Goal: Task Accomplishment & Management: Complete application form

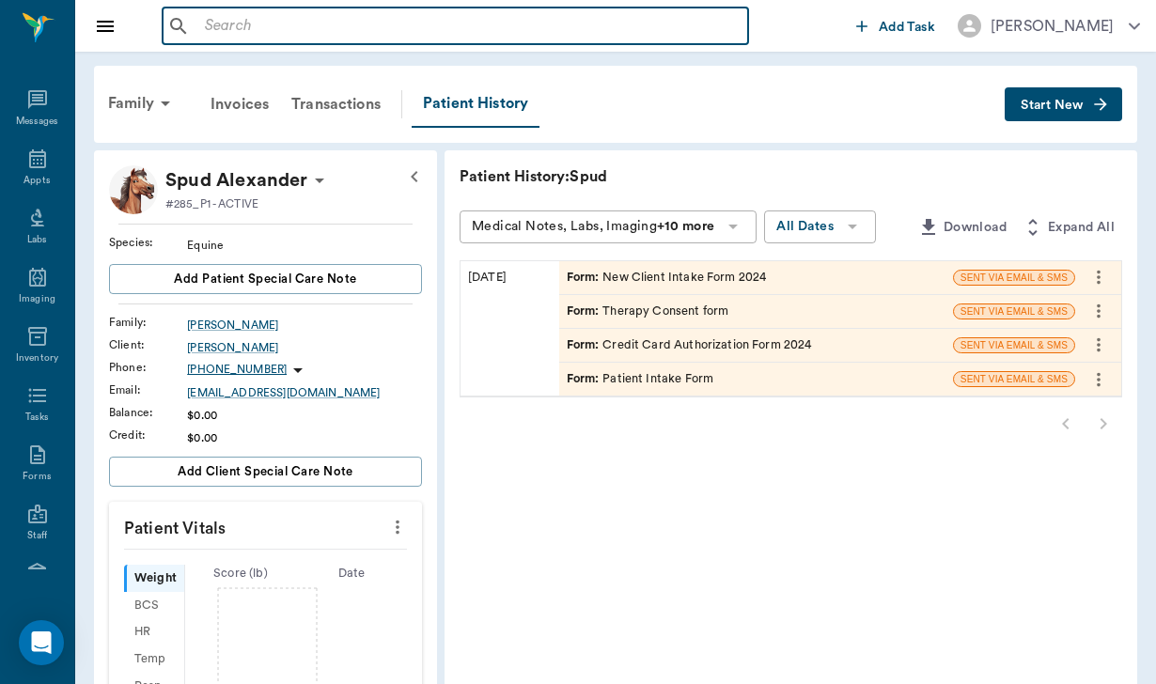
click at [205, 35] on input "text" at bounding box center [468, 26] width 543 height 26
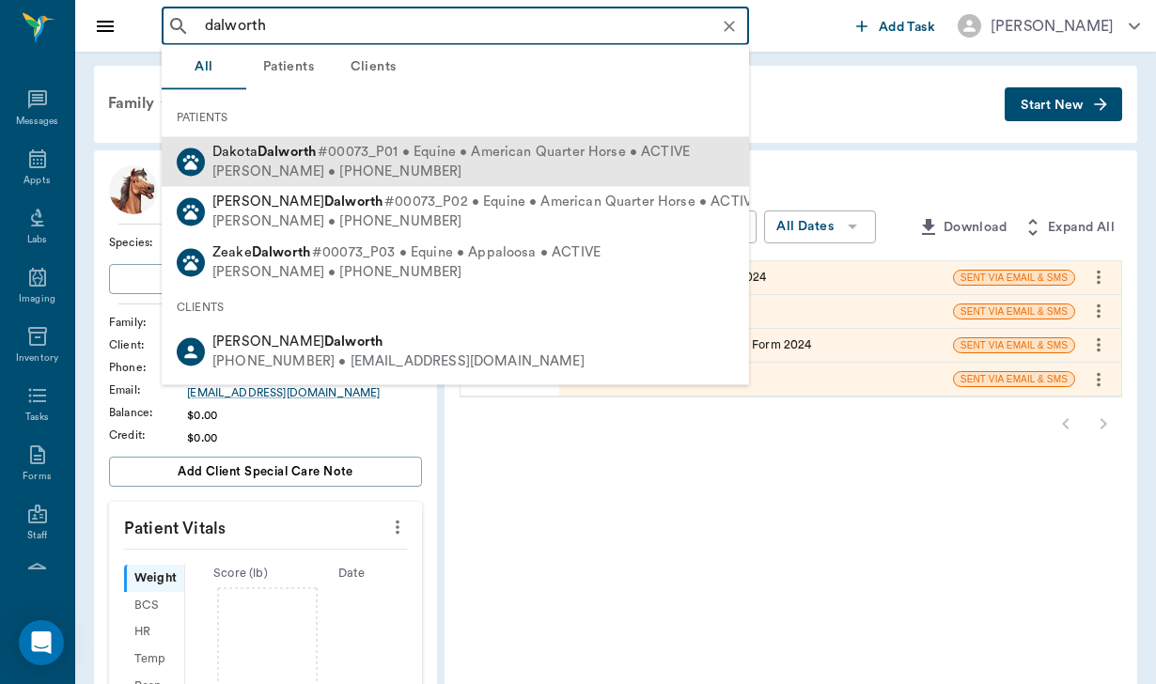
click at [255, 168] on div "[PERSON_NAME] • [PHONE_NUMBER]" at bounding box center [451, 172] width 478 height 20
type input "dalworth"
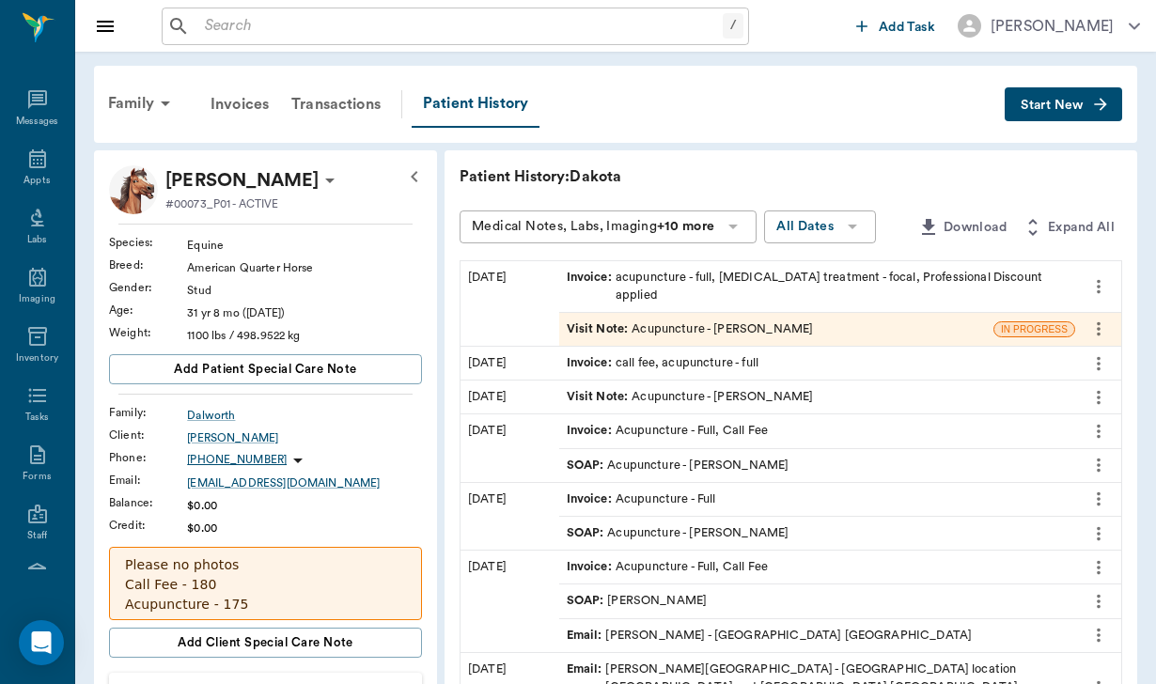
click at [216, 576] on p "Please no photos Call Fee - 180 Acupuncture - 175 Only available [DATE] thru [D…" at bounding box center [265, 625] width 281 height 138
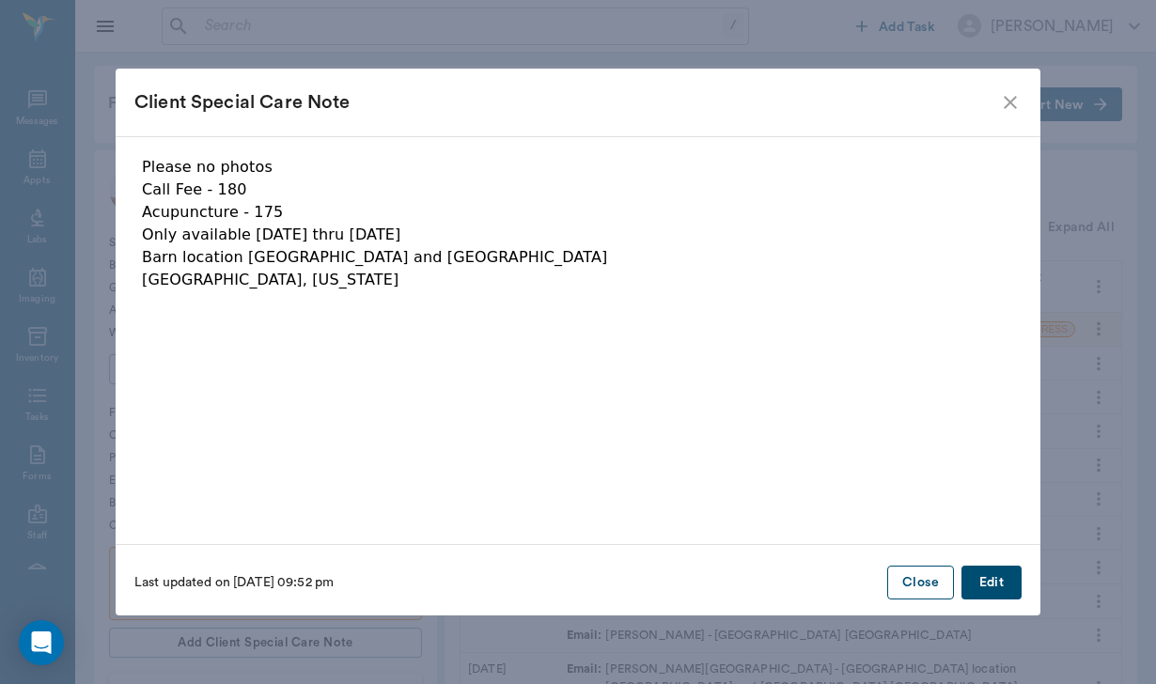
click at [921, 582] on button "Close" at bounding box center [921, 583] width 67 height 35
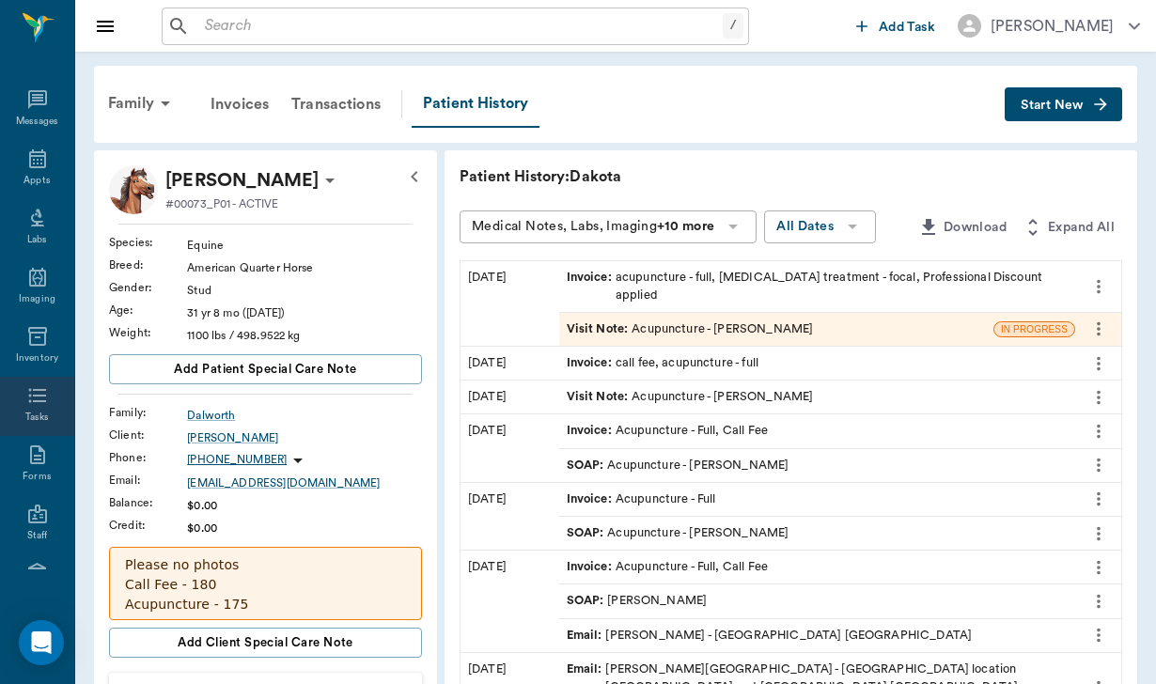
click at [39, 403] on icon at bounding box center [37, 396] width 18 height 14
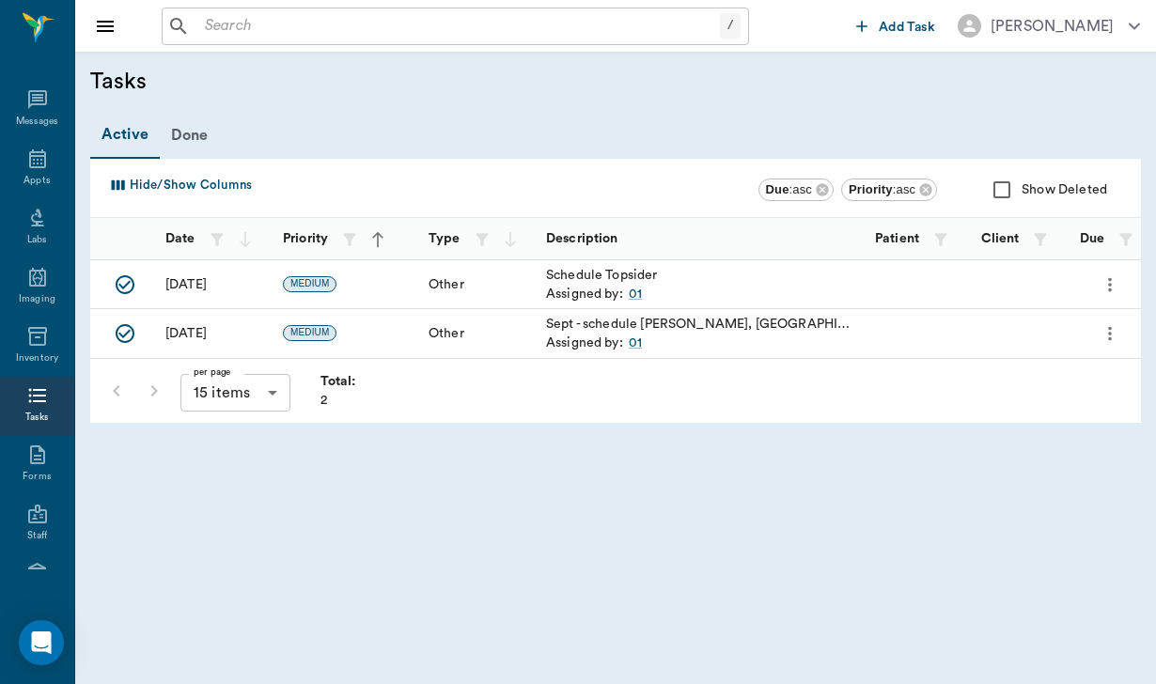
click at [924, 39] on button "Add Task" at bounding box center [896, 25] width 94 height 35
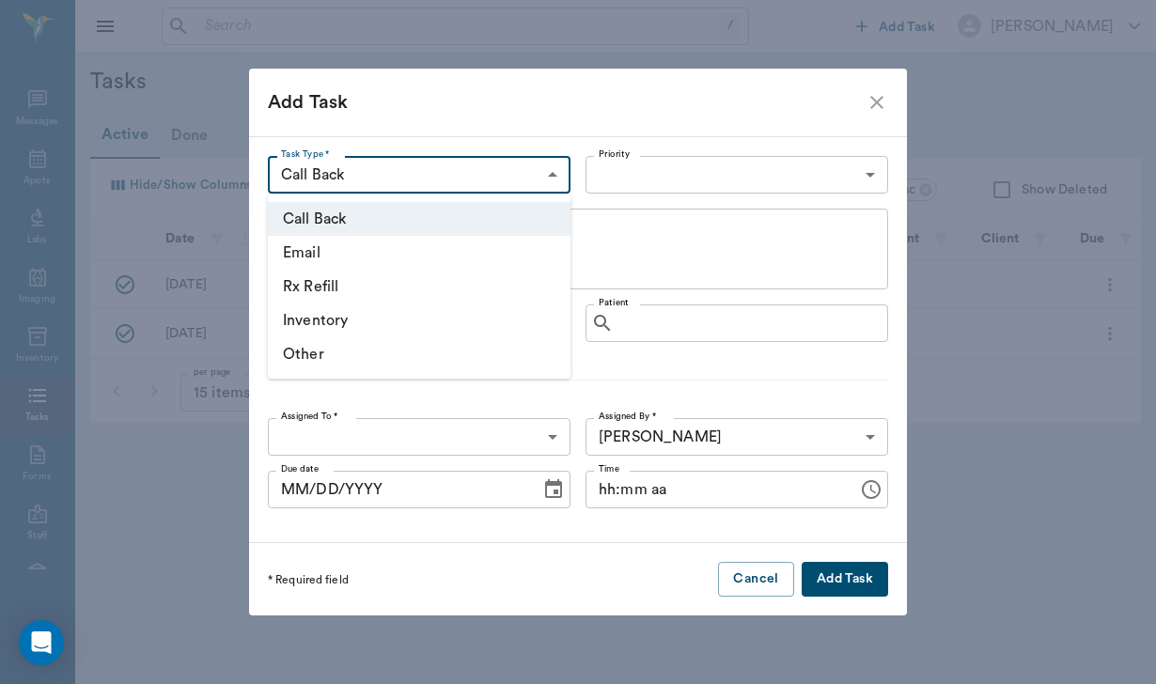
click at [358, 174] on body "/ ​ Add Task [PERSON_NAME] Nectar Messages Appts Labs Imaging Inventory Tasks F…" at bounding box center [578, 342] width 1156 height 684
click at [342, 354] on li "Other" at bounding box center [419, 355] width 303 height 34
type input "OTHER"
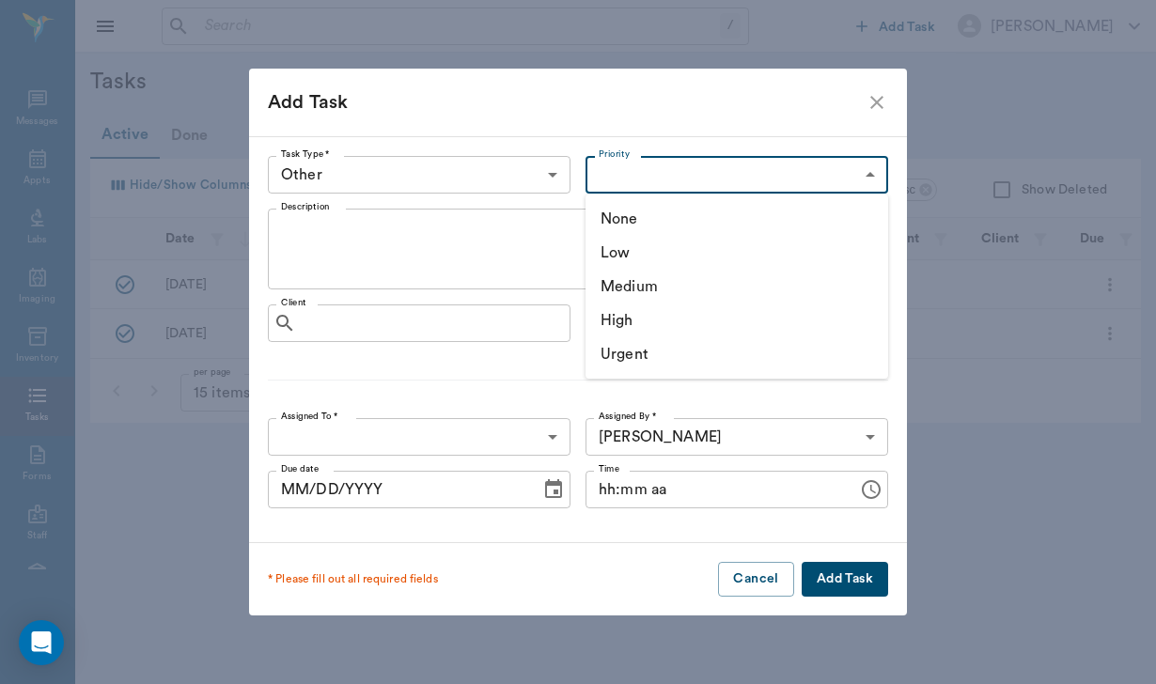
click at [617, 177] on body "/ ​ Add Task [PERSON_NAME] Nectar Messages Appts Labs Imaging Inventory Tasks F…" at bounding box center [578, 342] width 1156 height 684
click at [639, 281] on li "Medium" at bounding box center [737, 287] width 303 height 34
type input "MEDIUM"
click at [304, 212] on label "Description" at bounding box center [305, 206] width 48 height 13
click at [304, 217] on textarea "Description" at bounding box center [578, 249] width 594 height 65
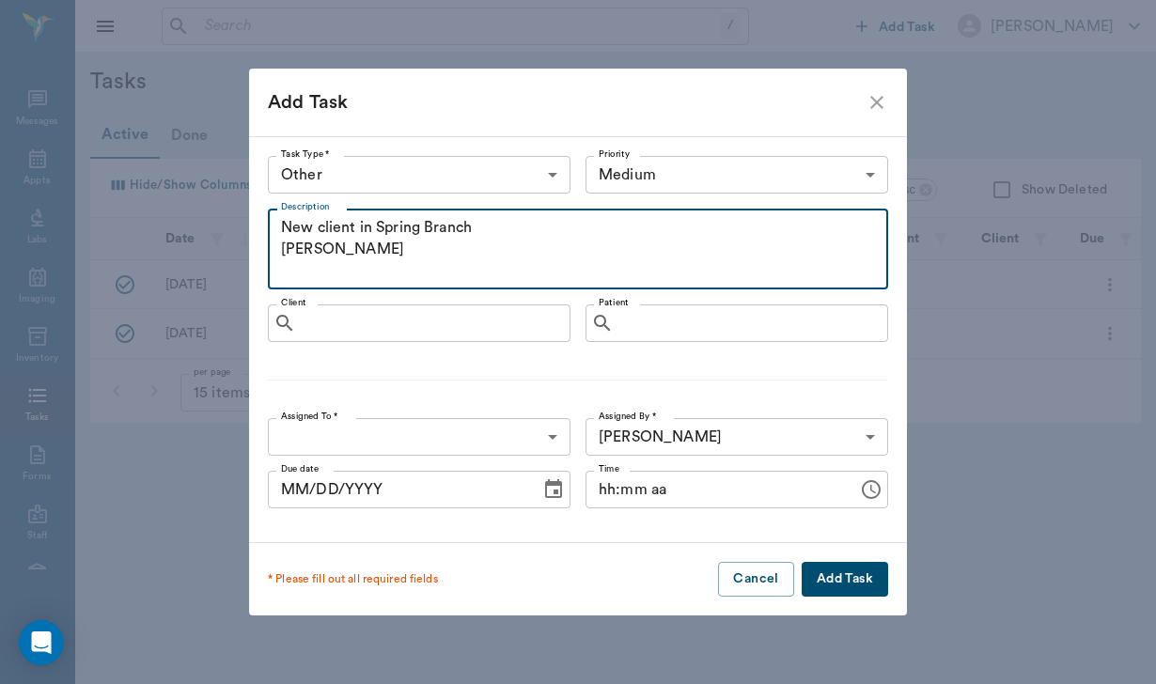
type textarea "New client in Spring Branch [PERSON_NAME]"
click at [375, 445] on body "/ ​ Add Task [PERSON_NAME] Nectar Messages Appts Labs Imaging Inventory Tasks F…" at bounding box center [578, 342] width 1156 height 684
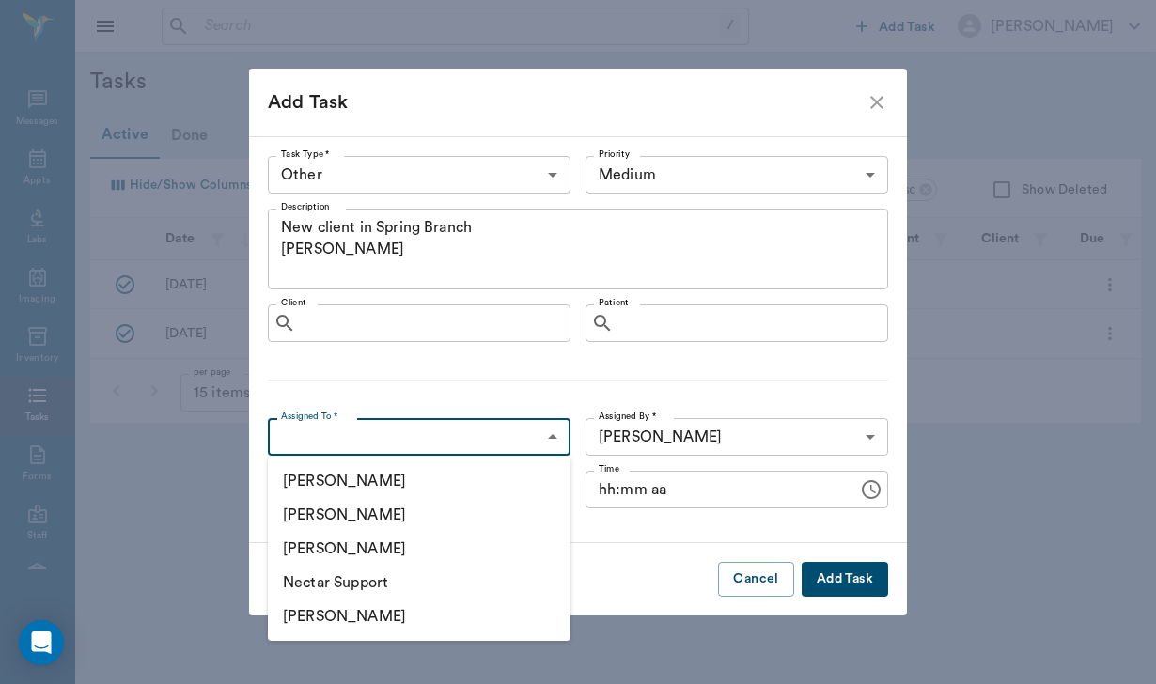
click at [380, 510] on li "[PERSON_NAME]" at bounding box center [419, 515] width 303 height 34
type input "649b3e03b5bc7e03f9326794"
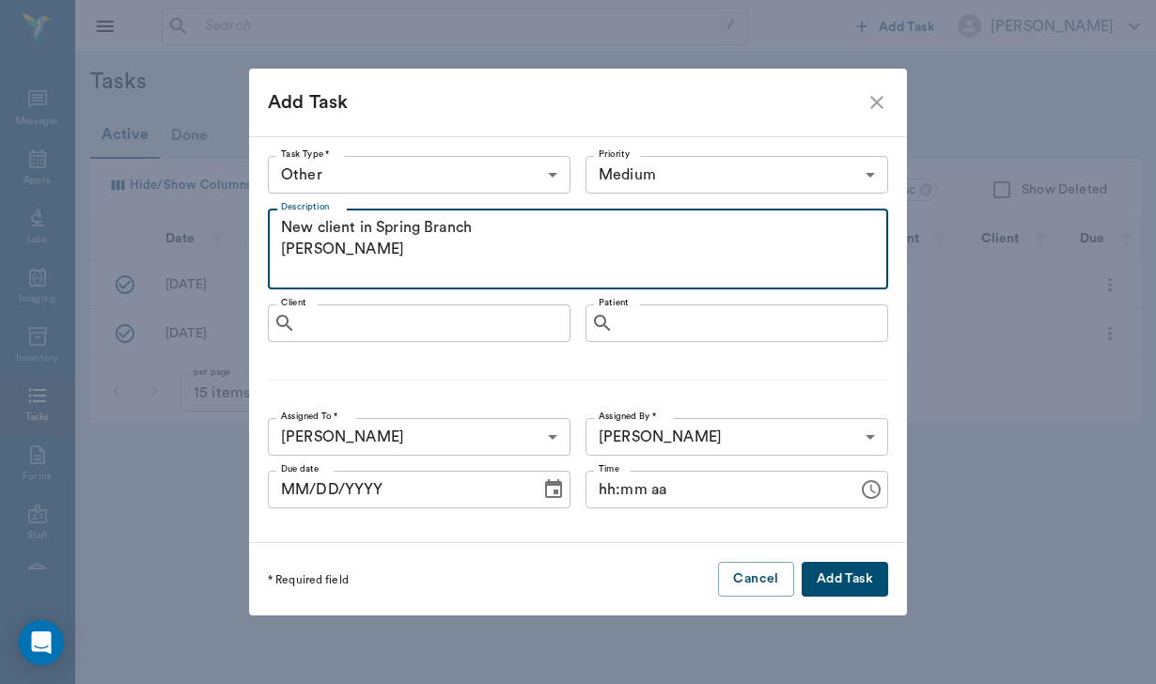
click at [426, 248] on textarea "New client in Spring Branch [PERSON_NAME]" at bounding box center [578, 249] width 594 height 65
click at [281, 263] on textarea "New client in Spring [PERSON_NAME] [PERSON_NAME]" at bounding box center [578, 249] width 594 height 65
type textarea "New client in Spring Branch [PERSON_NAME] horse [PERSON_NAME]"
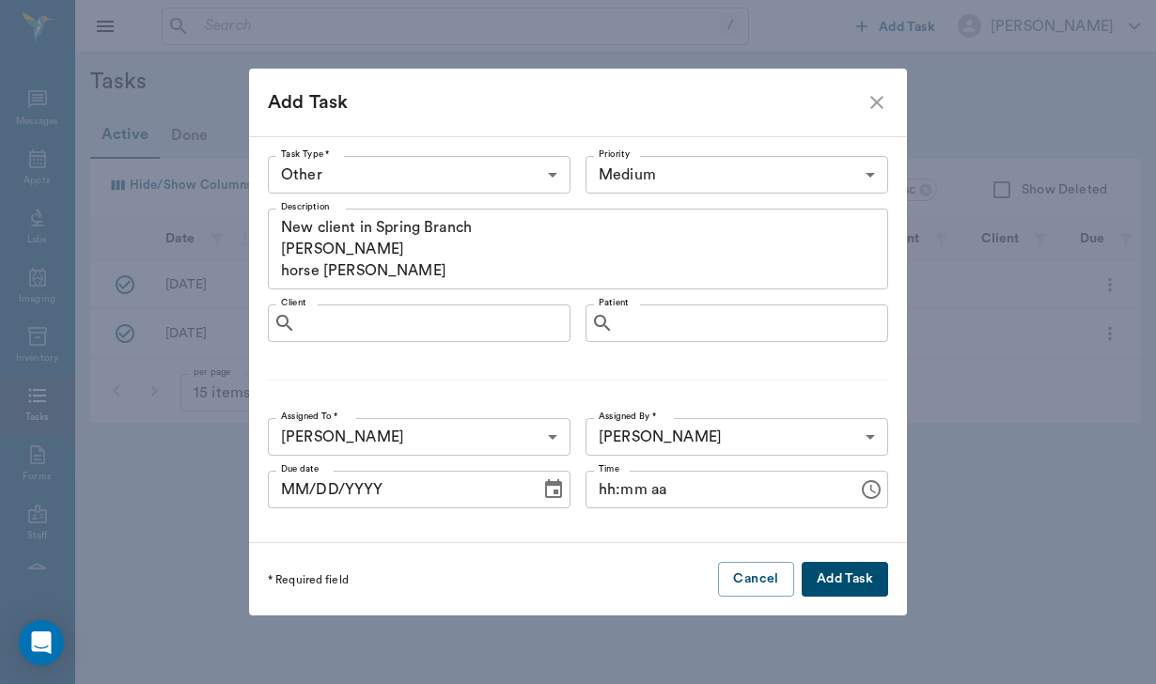
click at [842, 576] on button "Add Task" at bounding box center [845, 579] width 87 height 35
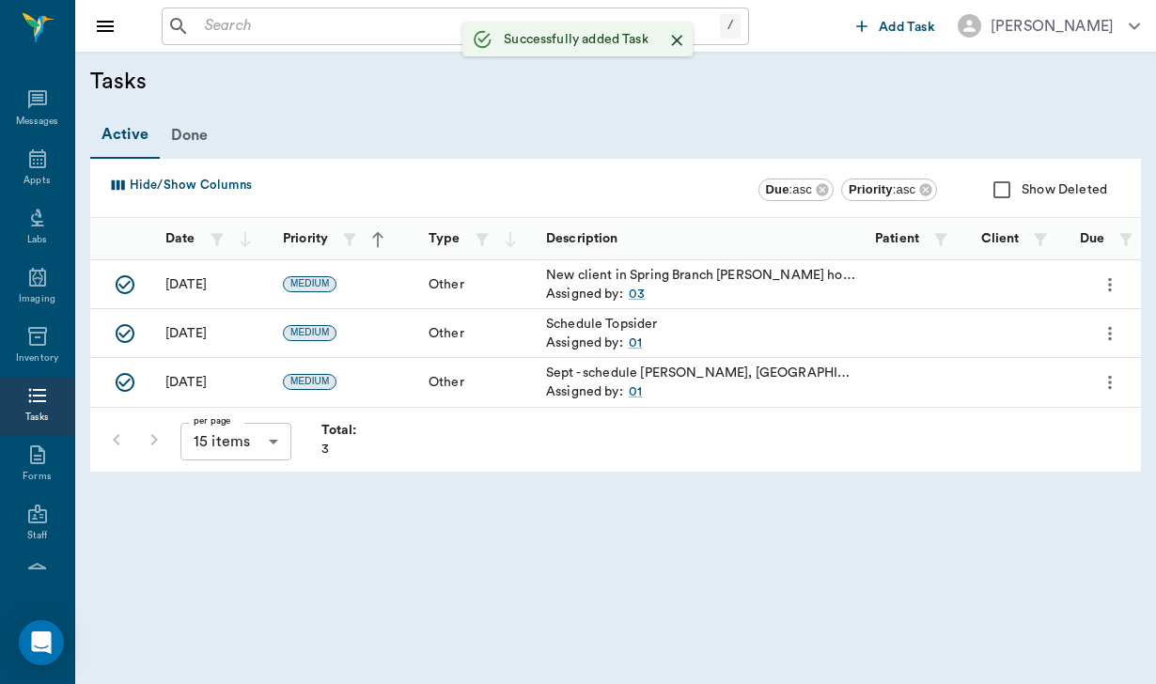
click at [226, 27] on input "text" at bounding box center [458, 26] width 523 height 26
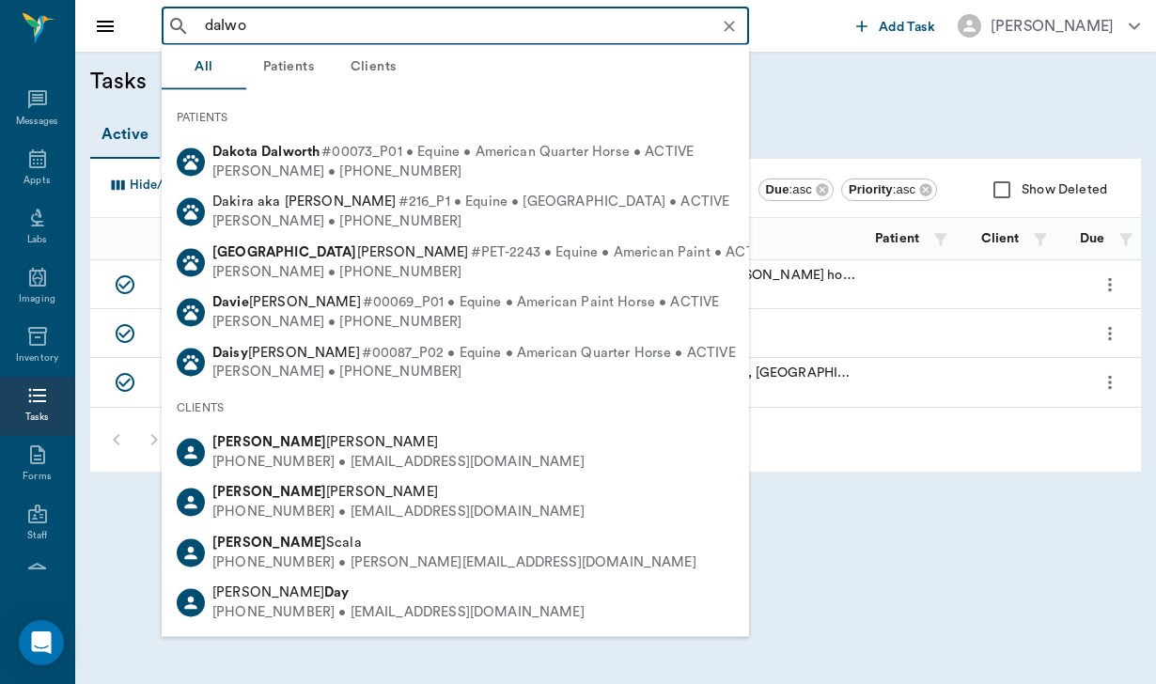
type input "dalwor"
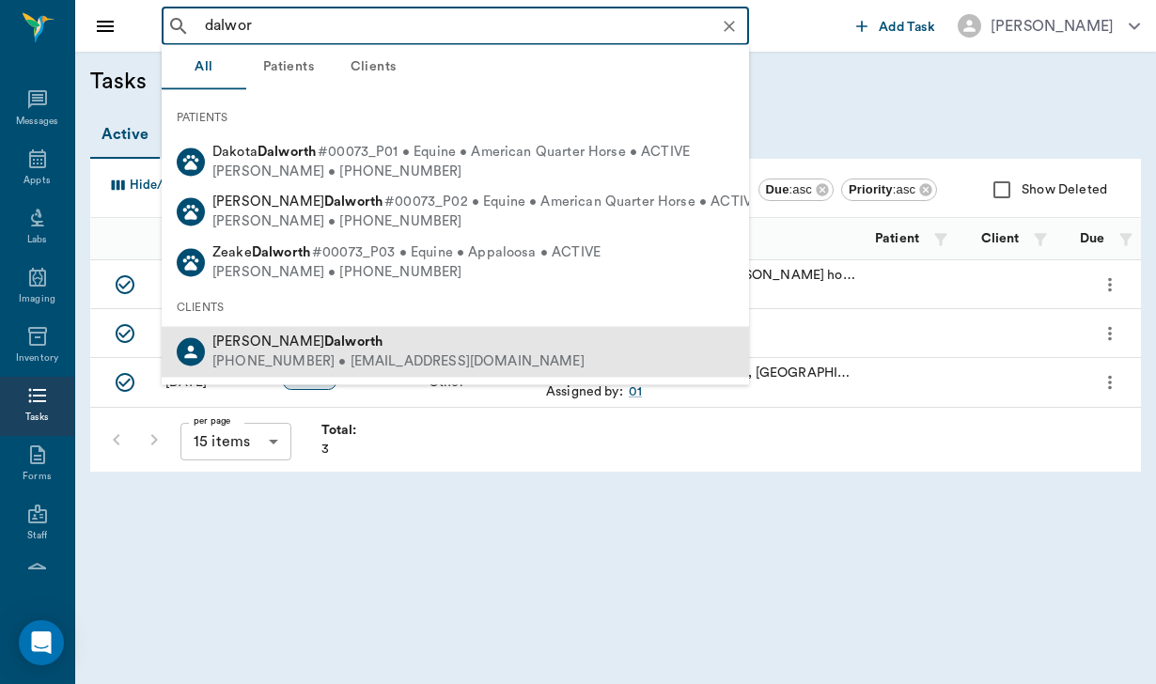
click at [324, 335] on b "Dalworth" at bounding box center [353, 342] width 58 height 14
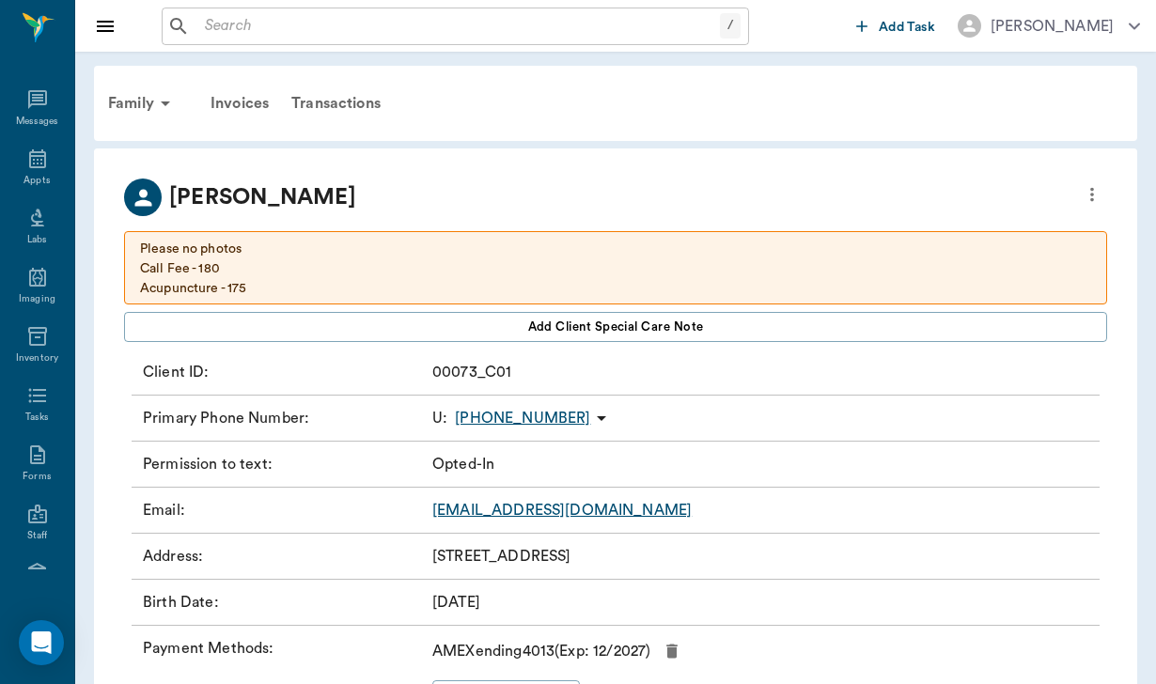
click at [380, 255] on p "Please no photos Call Fee - 180 Acupuncture - 175 Only available [DATE] thru [D…" at bounding box center [616, 299] width 952 height 118
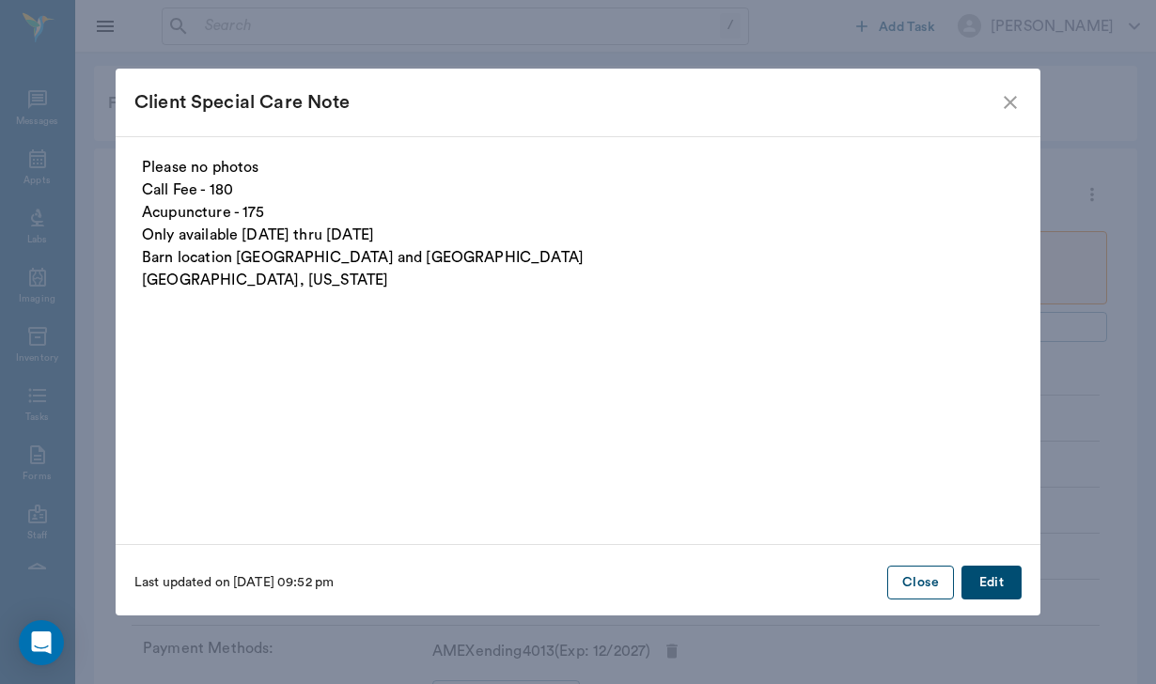
click at [906, 581] on button "Close" at bounding box center [921, 583] width 67 height 35
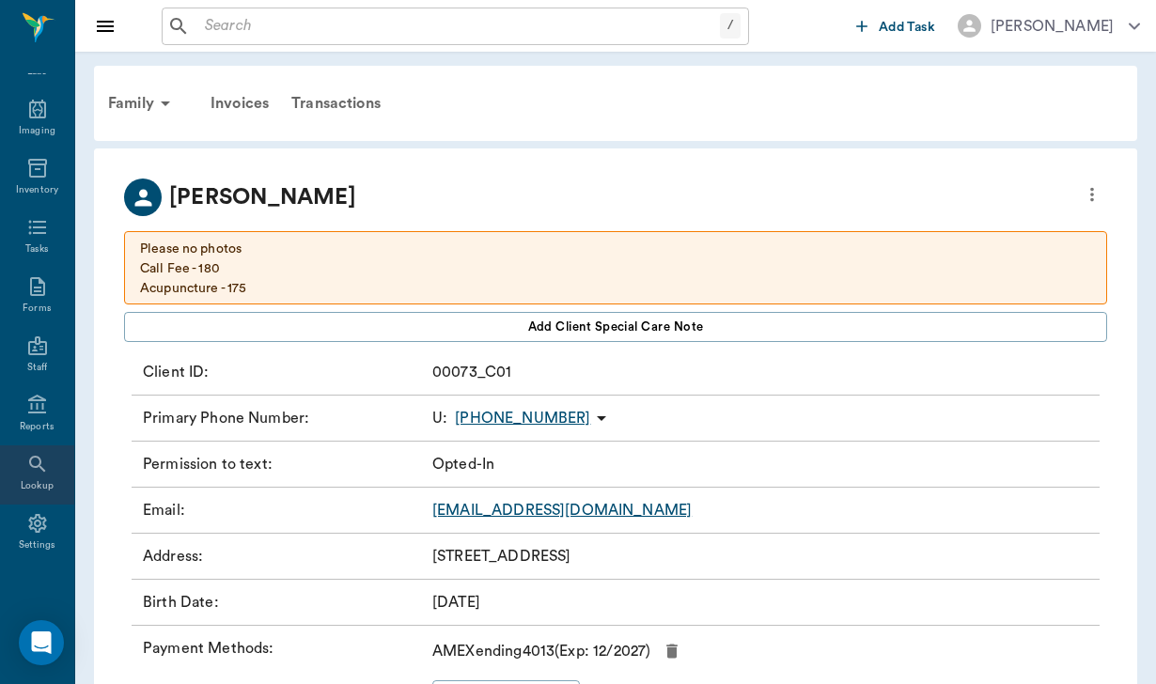
scroll to position [173, 0]
click at [28, 459] on icon at bounding box center [37, 464] width 23 height 23
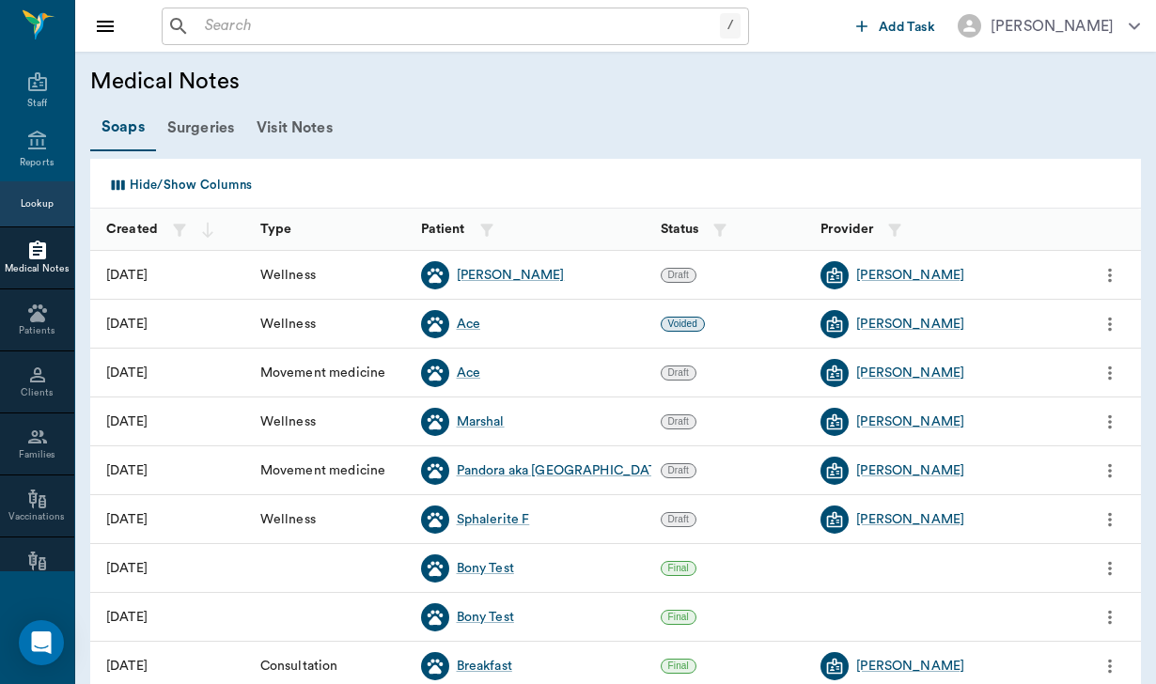
scroll to position [448, 0]
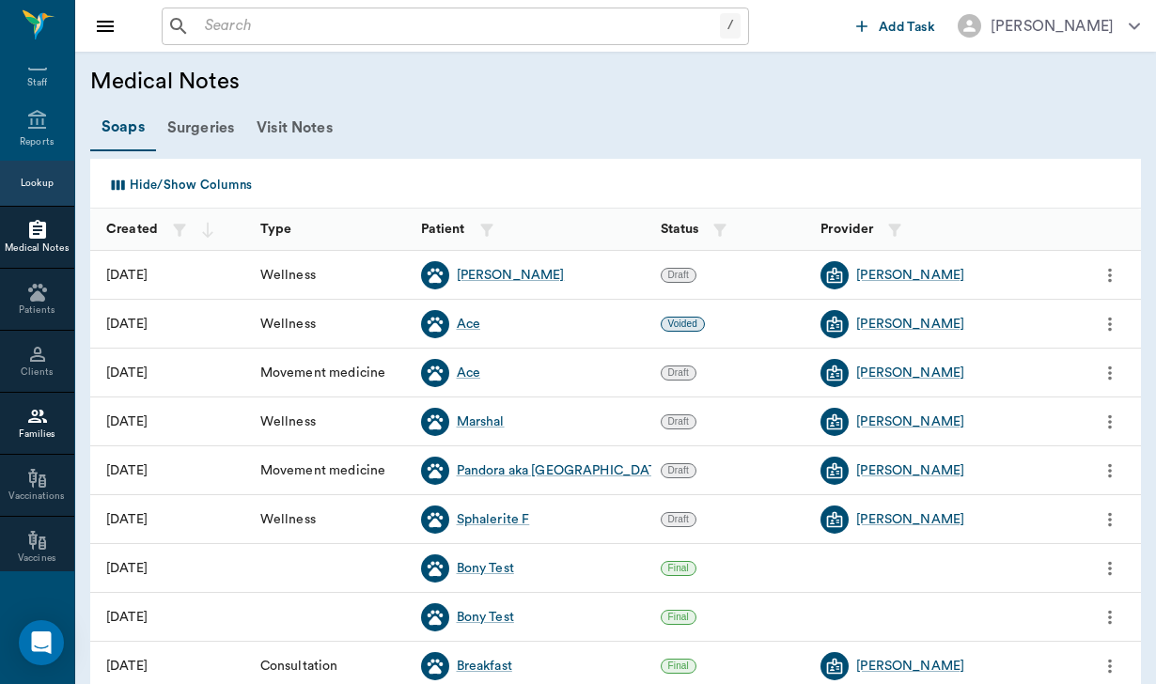
click at [39, 425] on icon at bounding box center [37, 416] width 23 height 23
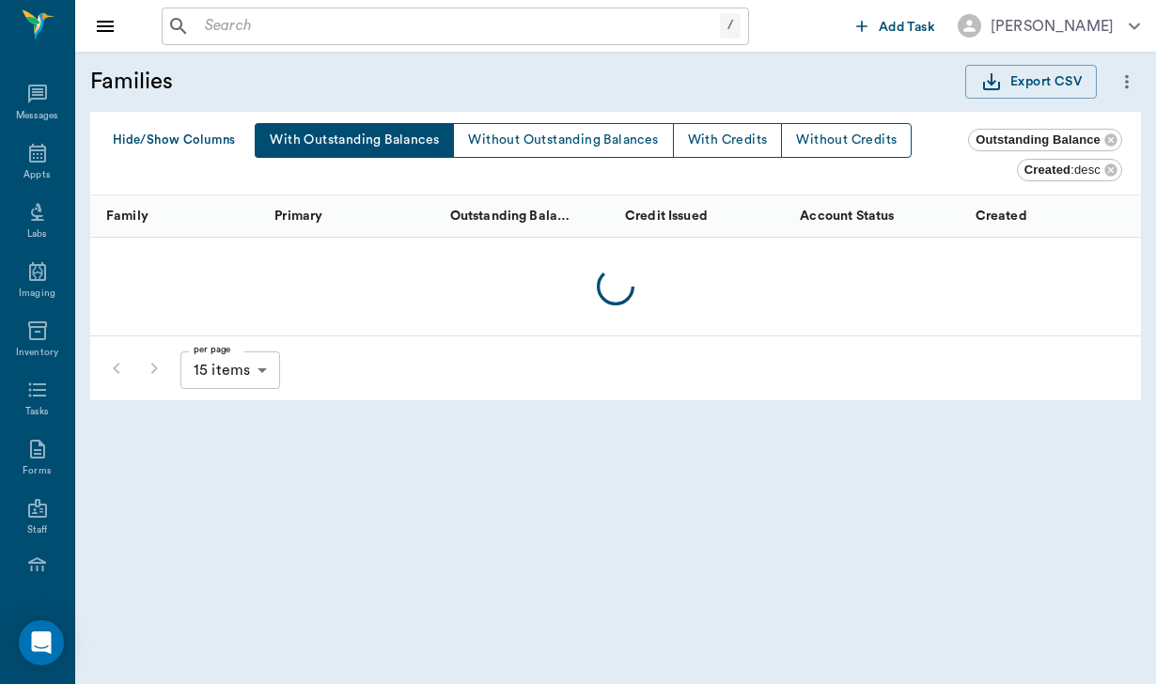
scroll to position [448, 0]
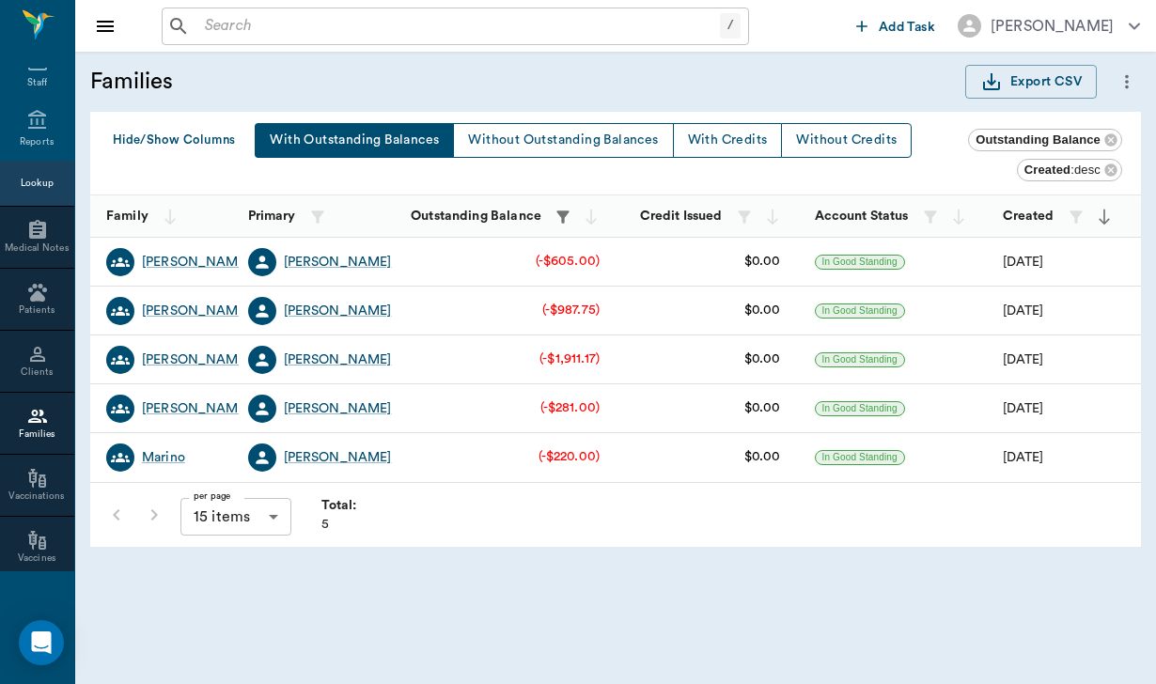
click at [369, 139] on button "With Outstanding Balances" at bounding box center [354, 140] width 199 height 35
